Goal: Transaction & Acquisition: Subscribe to service/newsletter

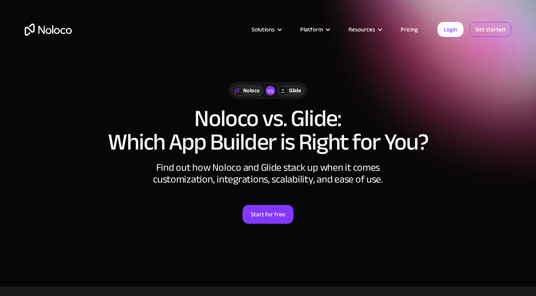
click at [484, 26] on link "Get started" at bounding box center [490, 29] width 42 height 15
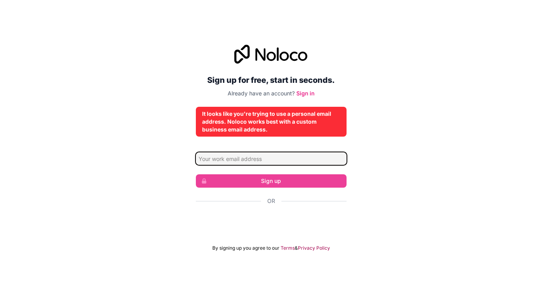
click at [264, 158] on input "Email address" at bounding box center [271, 158] width 151 height 13
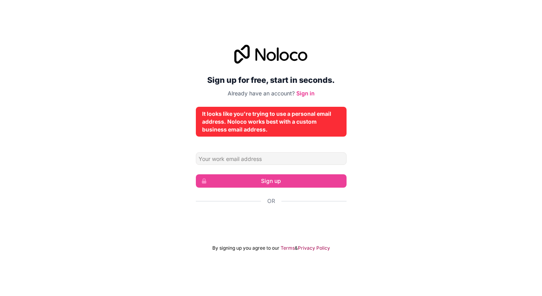
click at [384, 155] on div "Sign up for free, start in seconds. Already have an account? Sign in It looks l…" at bounding box center [271, 148] width 542 height 228
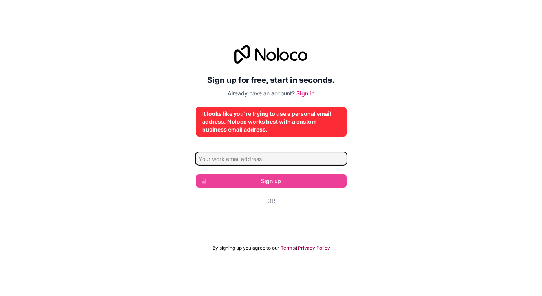
click at [243, 157] on input "Email address" at bounding box center [271, 158] width 151 height 13
type input "[EMAIL_ADDRESS][PERSON_NAME][DOMAIN_NAME]"
click at [339, 158] on input "[EMAIL_ADDRESS][PERSON_NAME][DOMAIN_NAME]" at bounding box center [271, 158] width 151 height 13
